Goal: Task Accomplishment & Management: Manage account settings

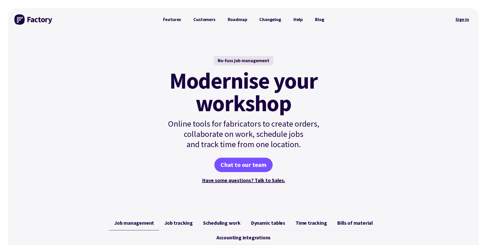
click at [461, 21] on link "Sign in" at bounding box center [462, 20] width 21 height 12
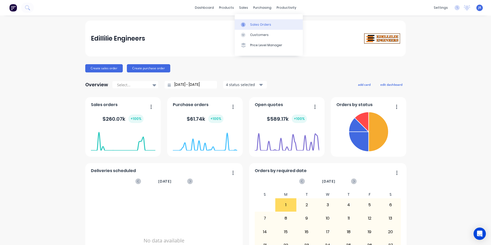
click at [255, 23] on div "Sales Orders" at bounding box center [260, 24] width 21 height 5
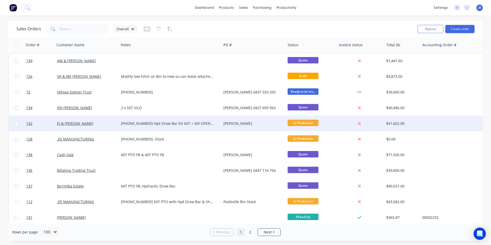
click at [179, 125] on div "[PHONE_NUMBER] Hyd Draw Bar Kit 60T + 60t OPEN TOP PTO Bin PLUS HYD DRAW BAR AN…" at bounding box center [167, 123] width 93 height 5
click at [104, 123] on div "EJ & [PERSON_NAME]" at bounding box center [85, 123] width 57 height 5
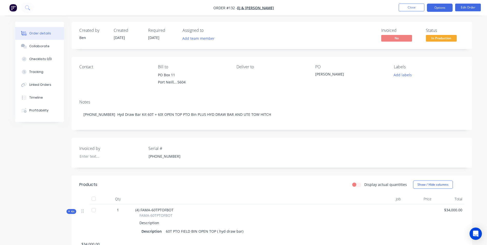
click at [441, 10] on button "Options" at bounding box center [440, 8] width 26 height 8
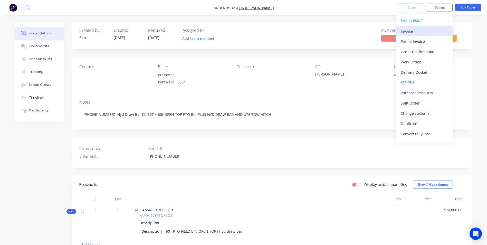
click at [424, 29] on div "Invoice" at bounding box center [424, 30] width 47 height 7
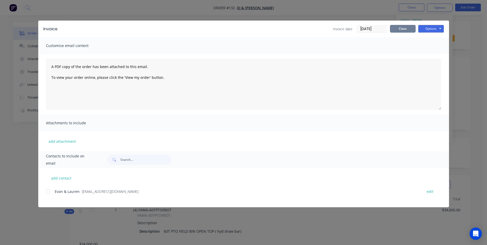
click at [409, 28] on button "Close" at bounding box center [403, 29] width 26 height 8
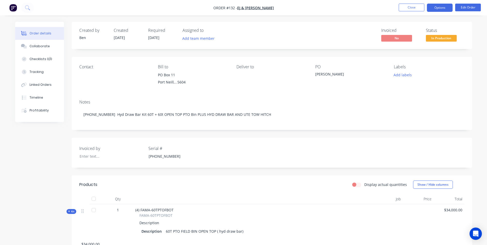
click at [447, 7] on button "Options" at bounding box center [440, 8] width 26 height 8
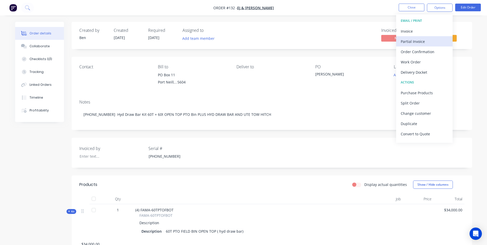
click at [436, 39] on div "Partial Invoice" at bounding box center [424, 41] width 47 height 7
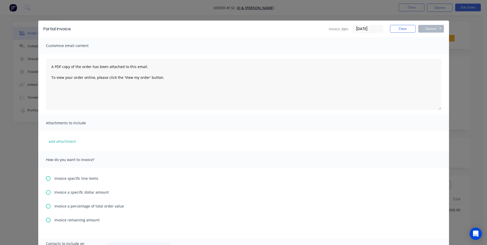
click at [47, 206] on icon at bounding box center [48, 206] width 5 height 5
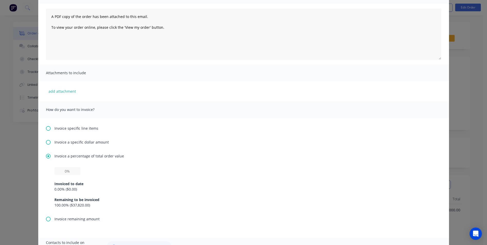
scroll to position [103, 0]
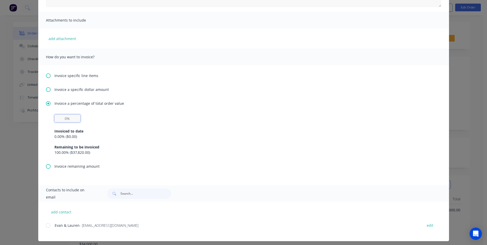
click at [68, 122] on input "text" at bounding box center [67, 118] width 26 height 8
type input "30%"
click at [101, 149] on div "Remaining to be invoiced" at bounding box center [243, 146] width 378 height 5
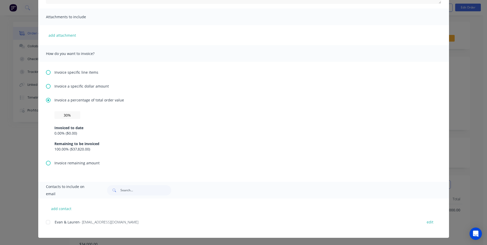
click at [48, 221] on div at bounding box center [48, 222] width 10 height 10
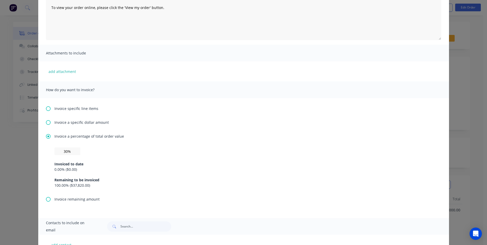
scroll to position [0, 0]
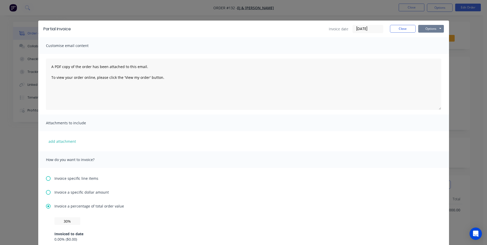
click at [431, 26] on button "Options" at bounding box center [431, 29] width 26 height 8
click at [428, 38] on button "Preview" at bounding box center [434, 38] width 33 height 8
click at [426, 31] on button "Options" at bounding box center [431, 29] width 26 height 8
click at [430, 53] on button "Email" at bounding box center [434, 55] width 33 height 8
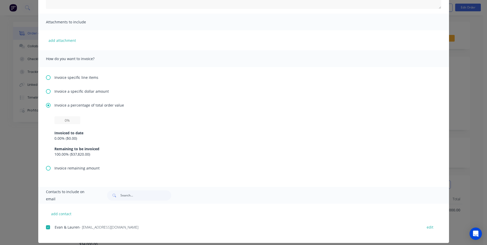
scroll to position [106, 0]
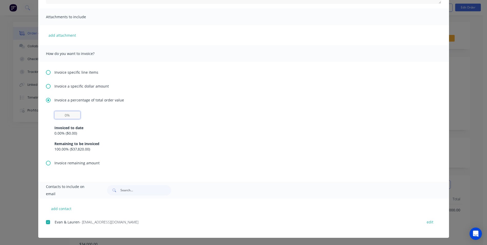
click at [71, 118] on input "text" at bounding box center [67, 115] width 26 height 8
type input "30%"
click at [163, 144] on div "Remaining to be invoiced" at bounding box center [243, 143] width 378 height 5
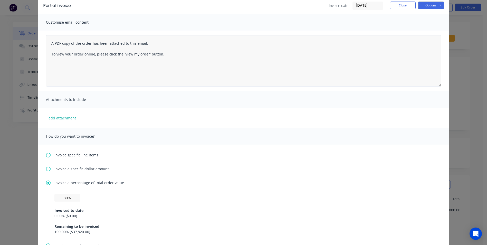
scroll to position [0, 0]
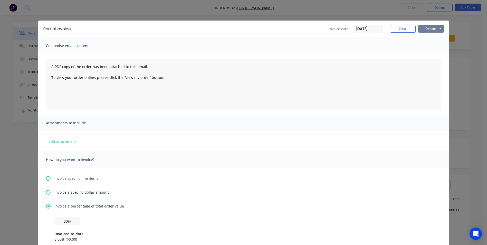
click at [433, 31] on button "Options" at bounding box center [431, 29] width 26 height 8
click at [430, 55] on button "Email" at bounding box center [434, 55] width 33 height 8
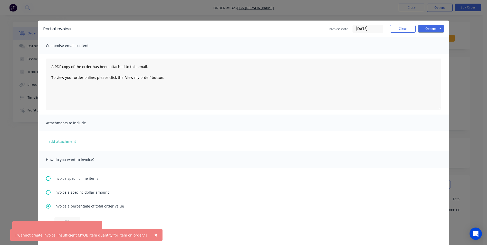
click at [154, 234] on span "×" at bounding box center [155, 234] width 3 height 7
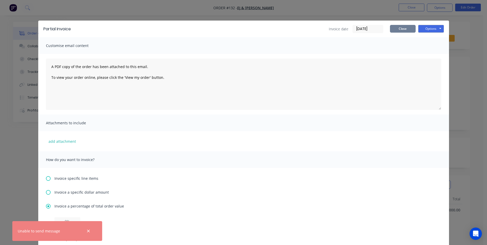
click at [396, 30] on button "Close" at bounding box center [403, 29] width 26 height 8
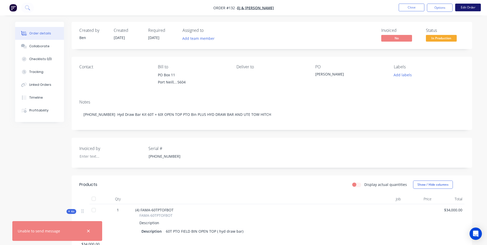
click at [462, 9] on button "Edit Order" at bounding box center [468, 8] width 26 height 8
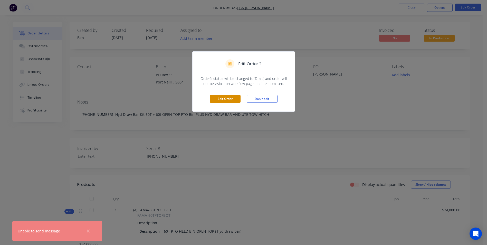
click at [234, 100] on button "Edit Order" at bounding box center [225, 99] width 31 height 8
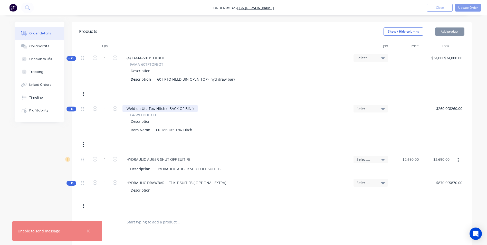
scroll to position [154, 0]
click at [87, 232] on icon "button" at bounding box center [88, 231] width 3 height 5
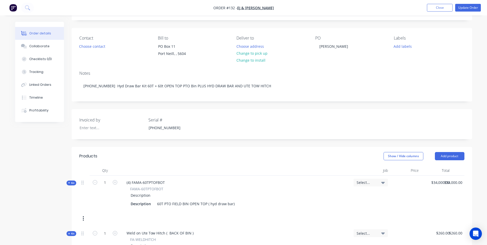
scroll to position [26, 0]
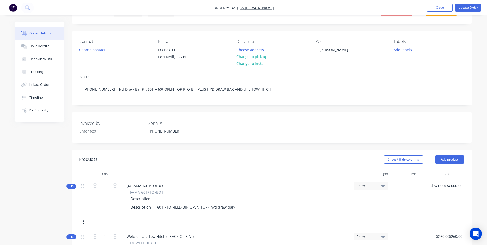
drag, startPoint x: 387, startPoint y: 188, endPoint x: 383, endPoint y: 186, distance: 4.7
click at [386, 188] on div "Select..." at bounding box center [371, 186] width 34 height 8
click at [383, 186] on icon at bounding box center [383, 186] width 4 height 2
click at [365, 199] on input at bounding box center [356, 201] width 53 height 10
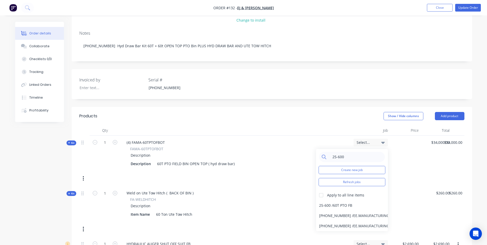
scroll to position [77, 0]
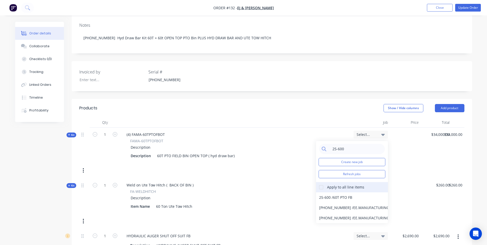
type input "25-600"
click at [320, 188] on div at bounding box center [321, 187] width 10 height 10
click at [333, 198] on div "25-600 / 60T PTO FB" at bounding box center [352, 197] width 72 height 10
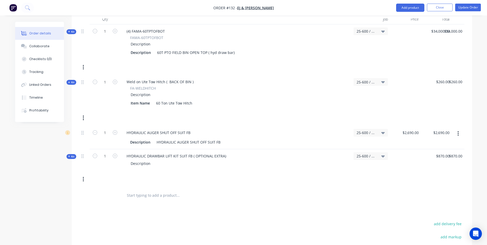
scroll to position [180, 0]
click at [83, 134] on icon at bounding box center [82, 133] width 2 height 5
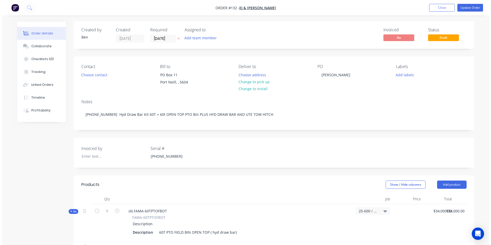
scroll to position [0, 0]
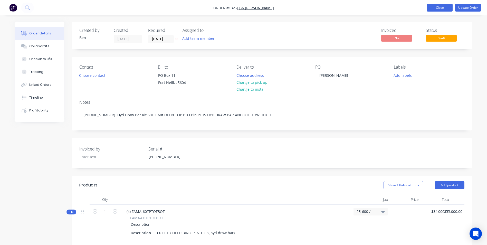
click at [435, 7] on button "Close" at bounding box center [440, 8] width 26 height 8
